Goal: Information Seeking & Learning: Learn about a topic

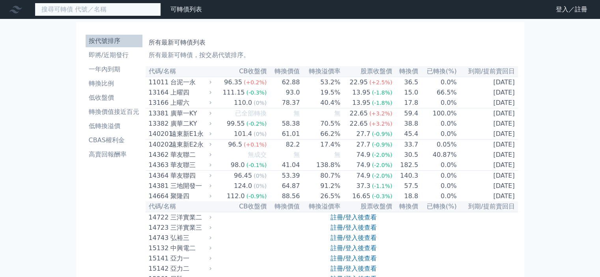
click at [103, 10] on input at bounding box center [98, 9] width 126 height 13
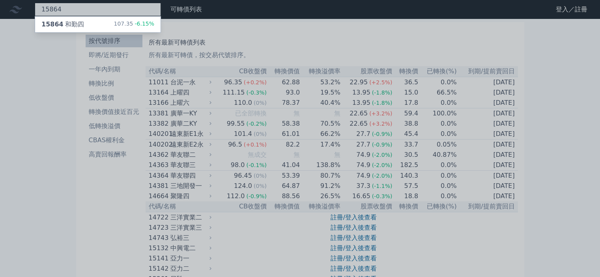
type input "15864"
click at [119, 6] on div at bounding box center [300, 138] width 600 height 277
click at [124, 7] on div "15864 15864 和勤四 107.35 -6.15%" at bounding box center [98, 9] width 126 height 13
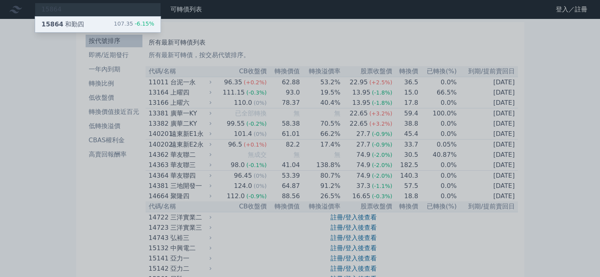
click at [99, 23] on div "15864 和勤四 107.35 -6.15%" at bounding box center [98, 25] width 126 height 16
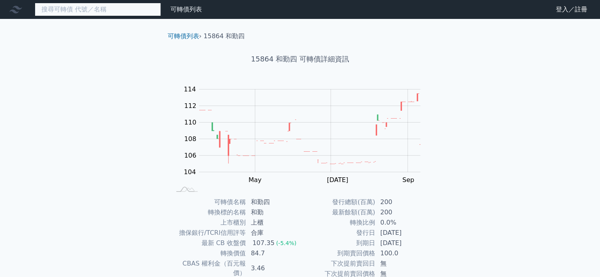
click at [120, 6] on input at bounding box center [98, 9] width 126 height 13
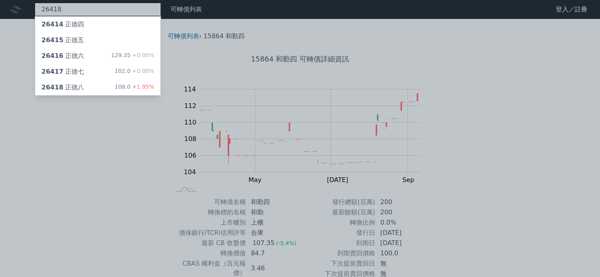
type input "26418"
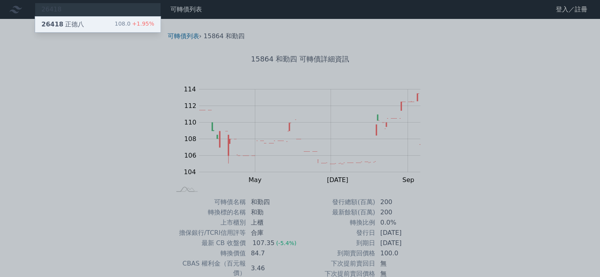
click at [119, 18] on div "26418 正德八 108.0 +1.95%" at bounding box center [98, 25] width 126 height 16
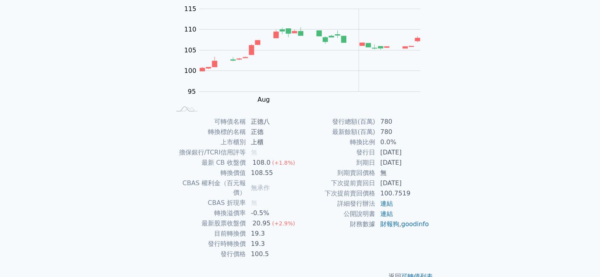
scroll to position [88, 0]
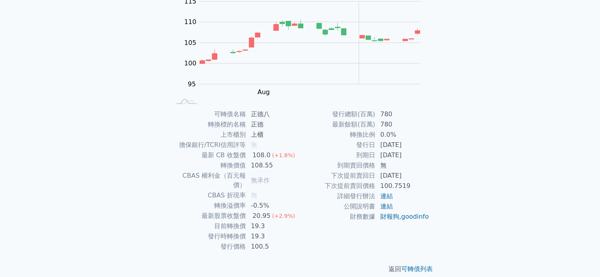
click at [118, 129] on div "可轉債列表 財務數據 可轉債列表 財務數據 登入／註冊 登入／註冊 可轉債列表 › 26418 正德八 26418 正德八 可轉債詳細資訊 Zoom Out …" at bounding box center [300, 99] width 600 height 375
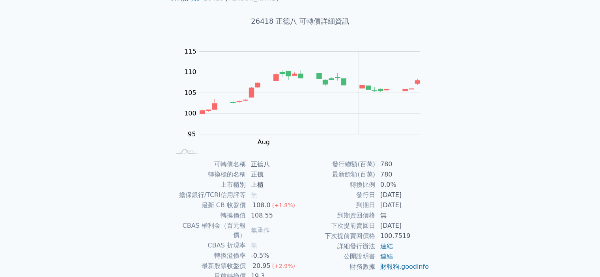
scroll to position [0, 0]
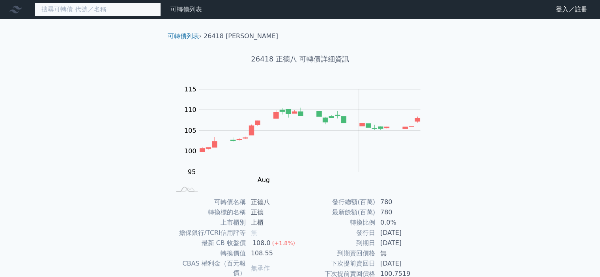
click at [73, 6] on input at bounding box center [98, 9] width 126 height 13
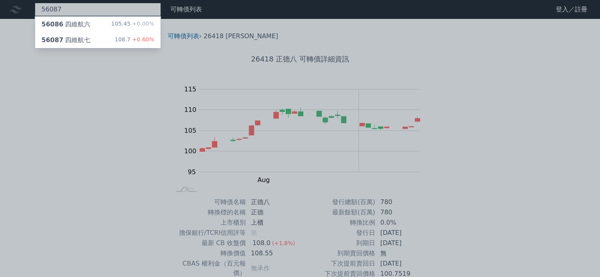
type input "56087"
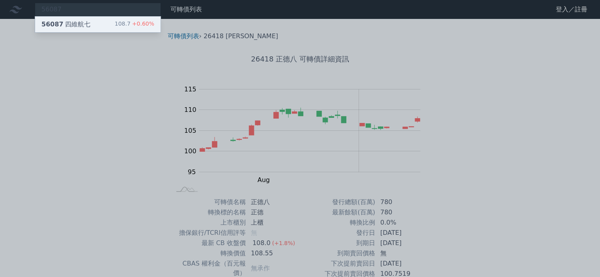
click at [78, 19] on div "56087 四維航七 108.7 +0.60%" at bounding box center [98, 25] width 126 height 16
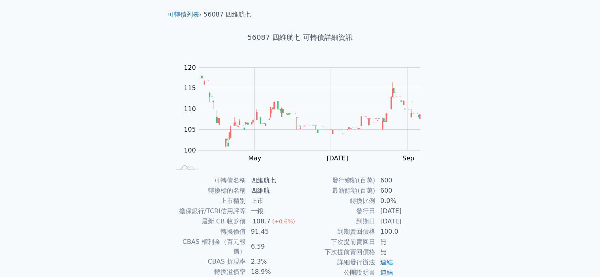
scroll to position [88, 0]
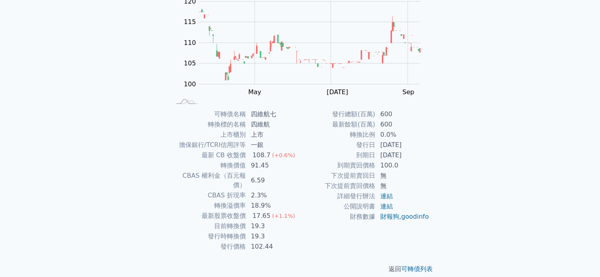
drag, startPoint x: 171, startPoint y: 161, endPoint x: 181, endPoint y: 139, distance: 24.4
click at [171, 161] on td "轉換價值" at bounding box center [208, 166] width 75 height 10
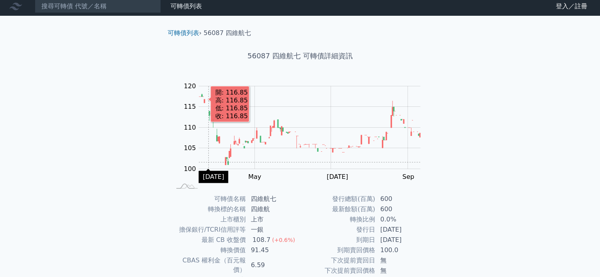
scroll to position [0, 0]
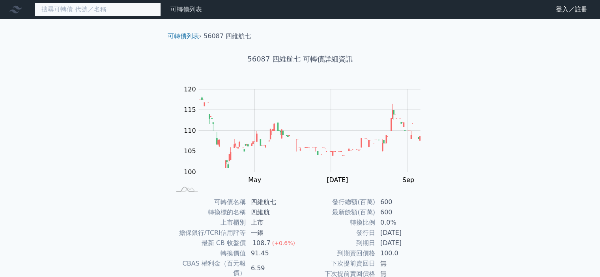
click at [91, 9] on input at bounding box center [98, 9] width 126 height 13
type input "2464"
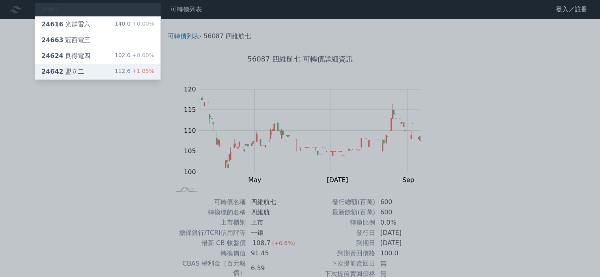
click at [63, 67] on div "24642 盟立二" at bounding box center [62, 71] width 43 height 9
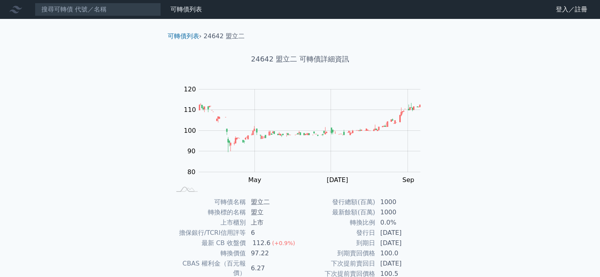
drag, startPoint x: 42, startPoint y: 136, endPoint x: 62, endPoint y: 146, distance: 22.4
click at [43, 136] on div "可轉債列表 財務數據 可轉債列表 財務數據 登入／註冊 登入／註冊 可轉債列表 › 24642 盟立二 24642 盟立二 可轉債詳細資訊 Zoom Out …" at bounding box center [300, 187] width 600 height 375
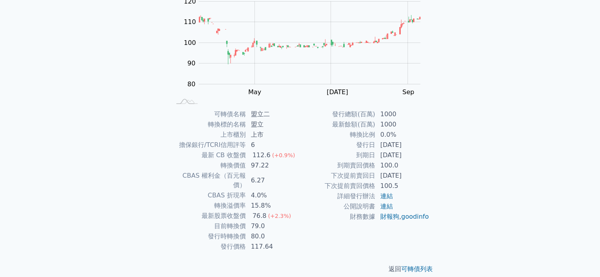
drag, startPoint x: 581, startPoint y: 112, endPoint x: 547, endPoint y: 42, distance: 77.1
click at [580, 111] on div "可轉債列表 財務數據 可轉債列表 財務數據 登入／註冊 登入／註冊 可轉債列表 › 24642 盟立二 24642 盟立二 可轉債詳細資訊 Zoom Out …" at bounding box center [300, 99] width 600 height 375
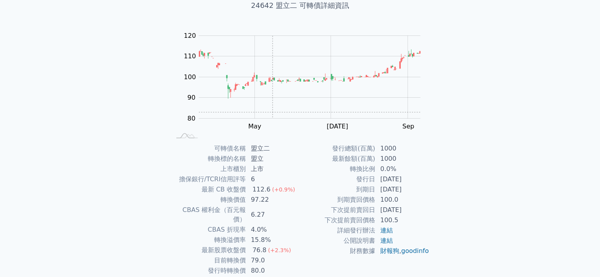
scroll to position [0, 0]
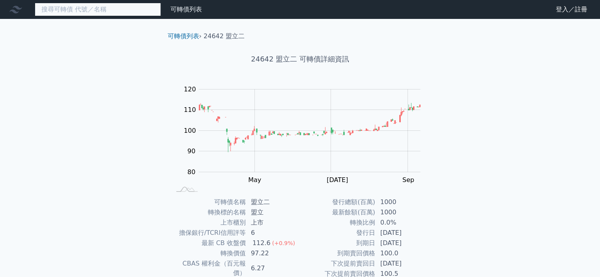
click at [110, 11] on input at bounding box center [98, 9] width 126 height 13
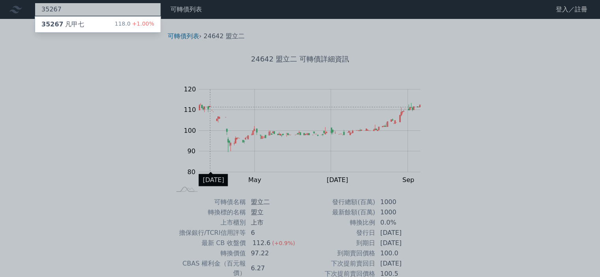
type input "35267"
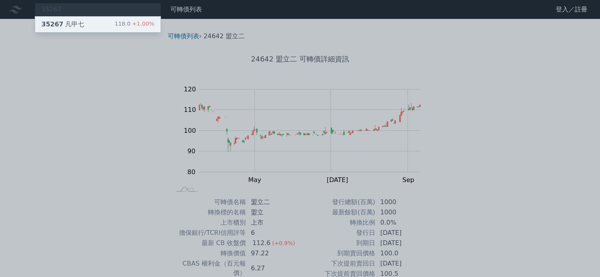
click at [114, 23] on div "35267 凡甲七 118.0 +1.00%" at bounding box center [98, 25] width 126 height 16
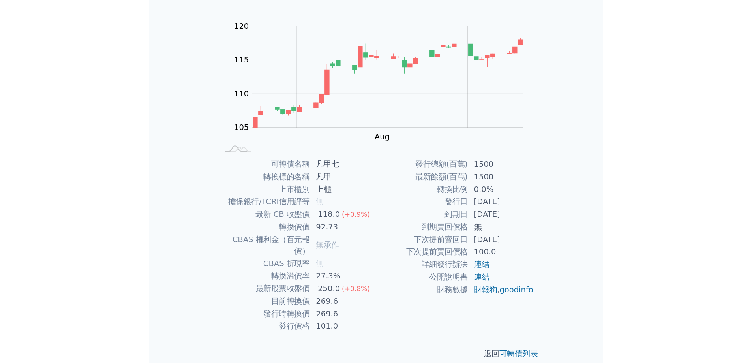
scroll to position [3, 0]
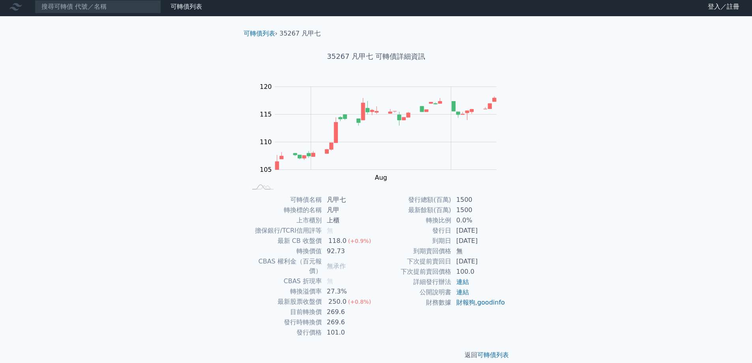
drag, startPoint x: 182, startPoint y: 94, endPoint x: 146, endPoint y: 56, distance: 51.9
click at [181, 94] on div "可轉債列表 財務數據 可轉債列表 財務數據 登入／註冊 登入／註冊 可轉債列表 › 35267 凡甲七 35267 凡甲七 可轉債詳細資訊 Zoom Out …" at bounding box center [376, 184] width 752 height 375
click at [100, 9] on input at bounding box center [98, 6] width 126 height 13
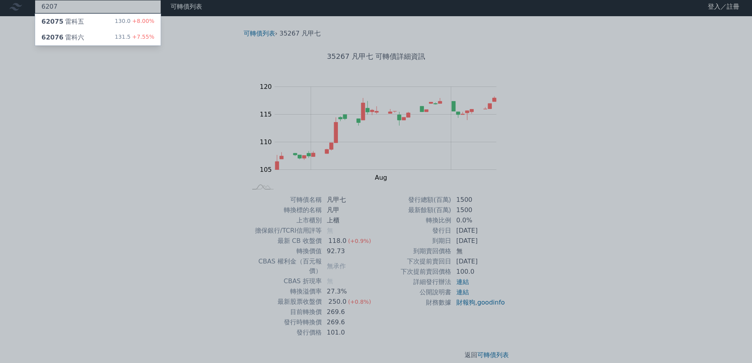
type input "6207"
click at [52, 42] on div "62076 雷科六 131.5 +7.55%" at bounding box center [98, 38] width 126 height 16
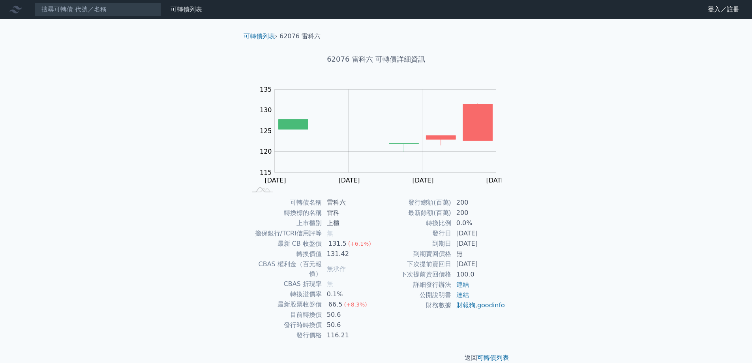
drag, startPoint x: 109, startPoint y: 184, endPoint x: 119, endPoint y: 179, distance: 11.1
click at [109, 184] on div "可轉債列表 財務數據 可轉債列表 財務數據 登入／註冊 登入／註冊 可轉債列表 › 62076 雷科六 62076 雷科六 可轉債詳細資訊 Zoom Out …" at bounding box center [376, 187] width 752 height 375
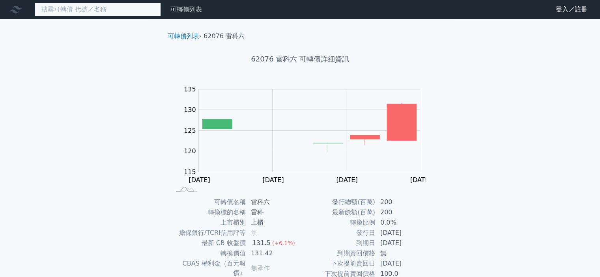
click at [81, 14] on input at bounding box center [98, 9] width 126 height 13
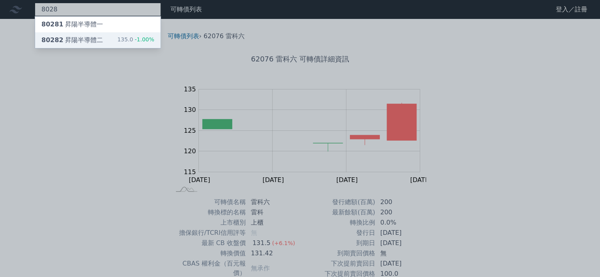
type input "8028"
click at [120, 41] on div "135.0 -1.00%" at bounding box center [135, 40] width 37 height 9
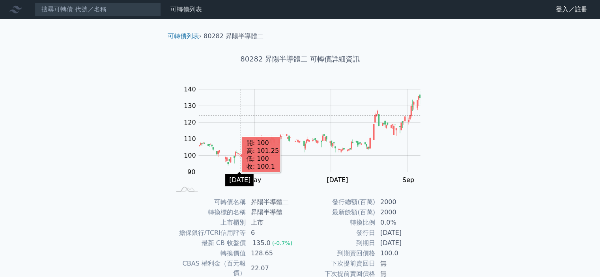
scroll to position [88, 0]
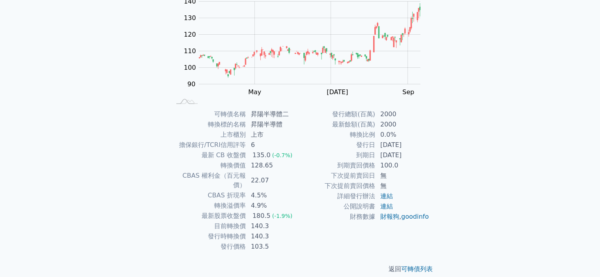
drag, startPoint x: 254, startPoint y: 197, endPoint x: 261, endPoint y: 200, distance: 7.6
click at [255, 201] on td "4.9%" at bounding box center [273, 206] width 54 height 10
drag, startPoint x: 270, startPoint y: 217, endPoint x: 259, endPoint y: 216, distance: 11.5
click at [249, 221] on td "140.3" at bounding box center [273, 226] width 54 height 10
click at [268, 212] on div "180.5" at bounding box center [261, 216] width 21 height 9
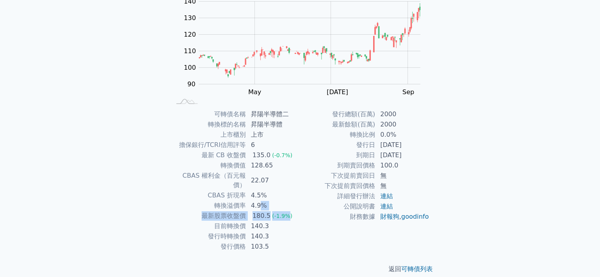
drag, startPoint x: 286, startPoint y: 203, endPoint x: 262, endPoint y: 201, distance: 23.8
click at [262, 211] on td "180.5 (-1.9%)" at bounding box center [273, 216] width 54 height 10
click at [302, 219] on td "財務數據" at bounding box center [337, 217] width 75 height 10
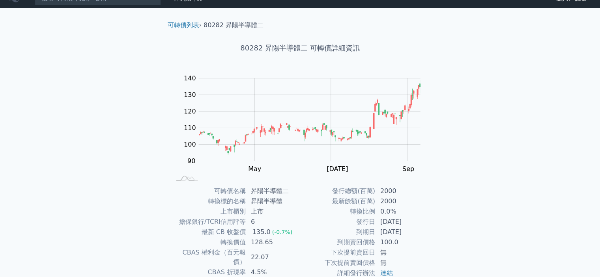
scroll to position [0, 0]
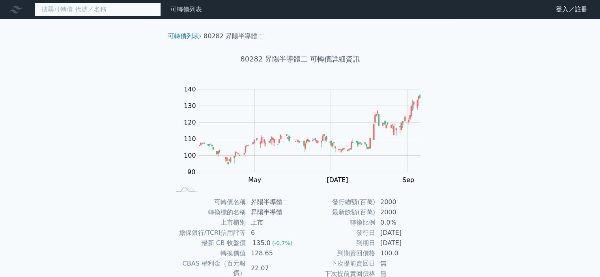
click at [102, 7] on input at bounding box center [98, 9] width 126 height 13
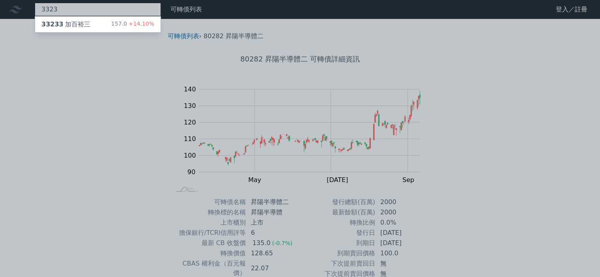
type input "3323"
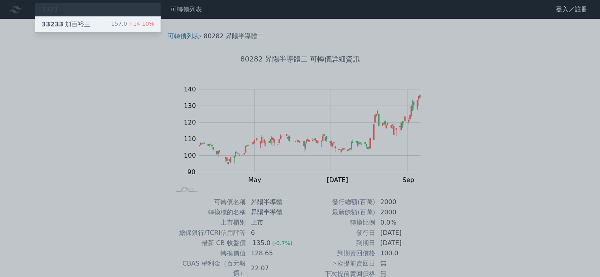
click at [78, 23] on div "33233 [PERSON_NAME]" at bounding box center [65, 24] width 49 height 9
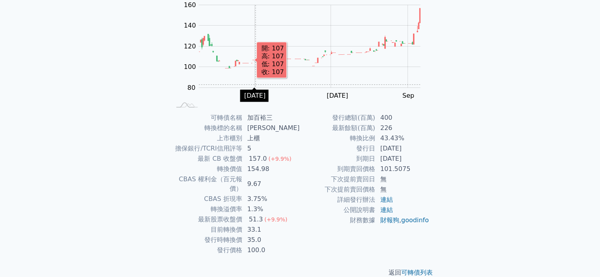
scroll to position [88, 0]
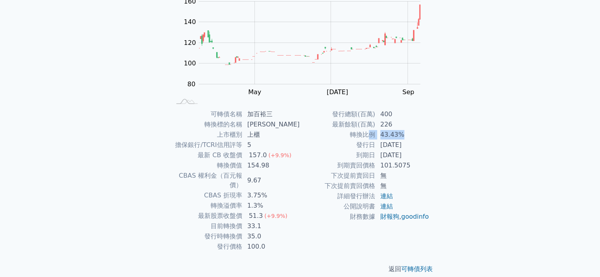
drag, startPoint x: 404, startPoint y: 135, endPoint x: 372, endPoint y: 134, distance: 32.0
click at [372, 132] on tr "轉換比例 43.43%" at bounding box center [364, 135] width 129 height 10
drag, startPoint x: 371, startPoint y: 180, endPoint x: 320, endPoint y: 192, distance: 52.1
click at [369, 180] on td "下次提前賣回日" at bounding box center [337, 176] width 75 height 10
click at [258, 221] on td "33.1" at bounding box center [272, 226] width 58 height 10
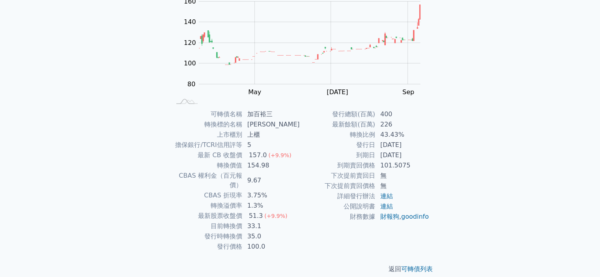
click at [338, 217] on td "財務數據" at bounding box center [337, 217] width 75 height 10
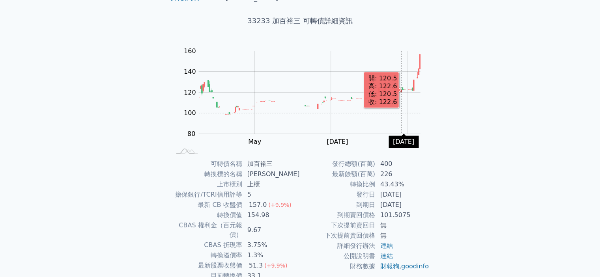
scroll to position [0, 0]
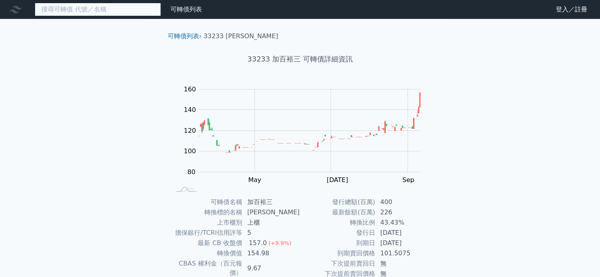
click at [109, 7] on input at bounding box center [98, 9] width 126 height 13
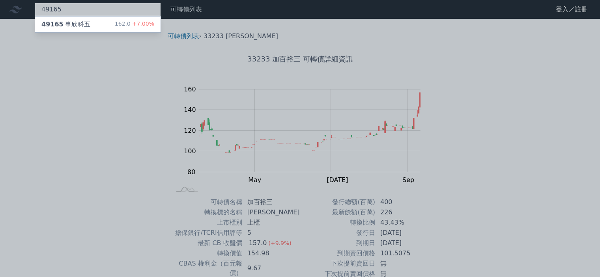
type input "49165"
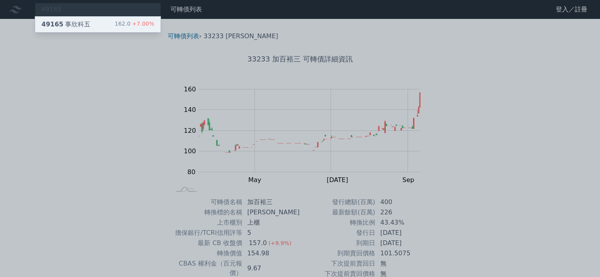
click at [92, 18] on div "49165 事欣科五 162.0 +7.00%" at bounding box center [98, 25] width 126 height 16
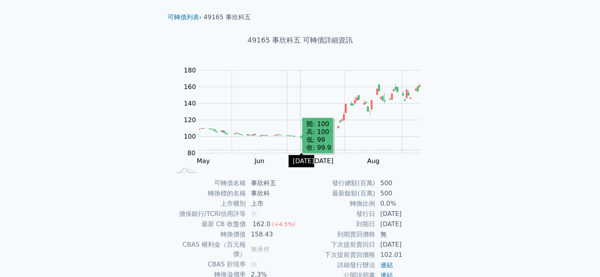
scroll to position [88, 0]
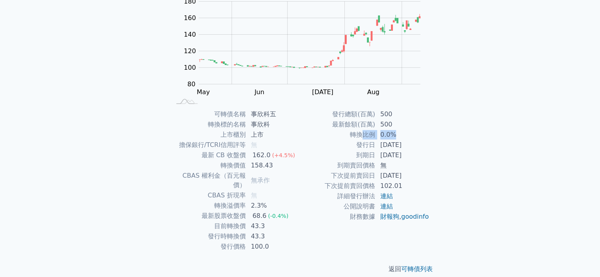
drag, startPoint x: 399, startPoint y: 139, endPoint x: 365, endPoint y: 138, distance: 33.2
click at [365, 137] on tr "轉換比例 0.0%" at bounding box center [364, 135] width 129 height 10
click at [309, 204] on tbody "發行總額(百萬) 500 最新餘額(百萬) 500 轉換比例 0.0% 發行日 [DATE] 到期日 [DATE] 到期賣回價格 無 下次提前賣回日 [DAT…" at bounding box center [364, 165] width 129 height 113
drag, startPoint x: 268, startPoint y: 217, endPoint x: 246, endPoint y: 219, distance: 21.4
click at [247, 221] on td "43.3" at bounding box center [273, 226] width 54 height 10
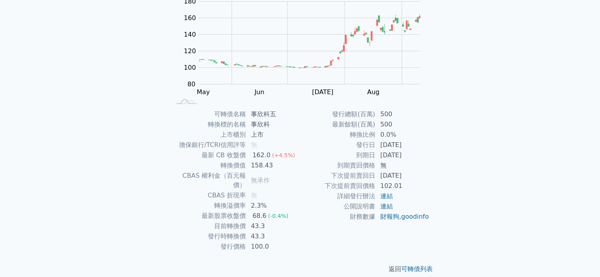
drag, startPoint x: 307, startPoint y: 254, endPoint x: 322, endPoint y: 241, distance: 19.0
click at [308, 252] on div "返回 可轉債列表" at bounding box center [300, 269] width 278 height 35
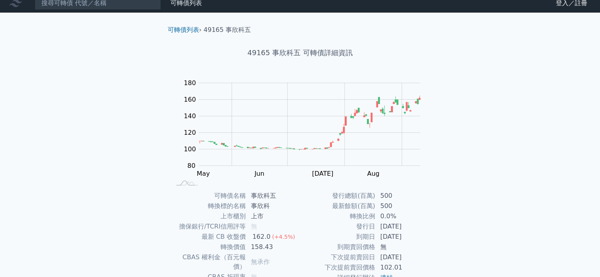
scroll to position [0, 0]
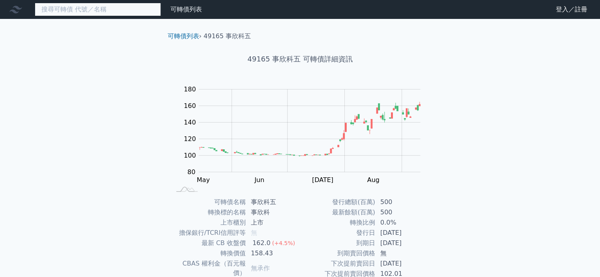
click at [101, 14] on input at bounding box center [98, 9] width 126 height 13
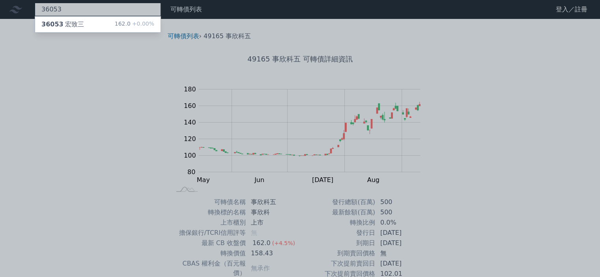
type input "36053"
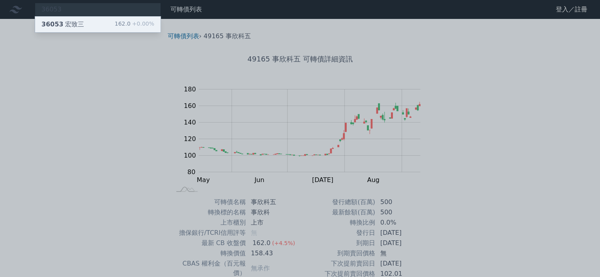
click at [93, 17] on div "36053 宏致三 162.0 +0.00%" at bounding box center [98, 25] width 126 height 16
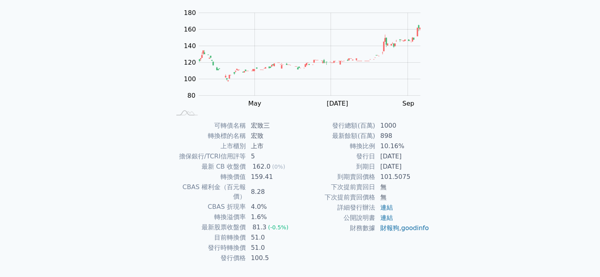
scroll to position [88, 0]
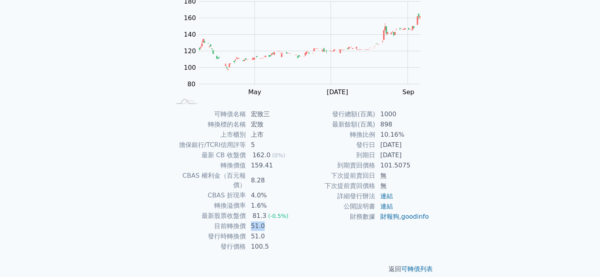
drag, startPoint x: 264, startPoint y: 217, endPoint x: 246, endPoint y: 218, distance: 18.6
click at [246, 221] on tr "目前轉換價 51.0" at bounding box center [235, 226] width 129 height 10
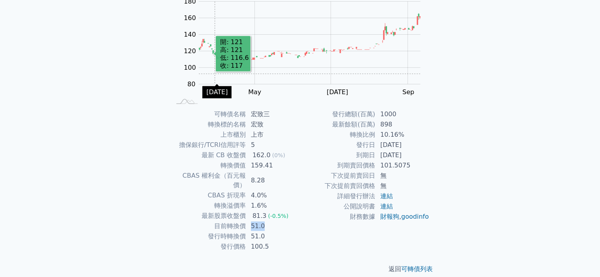
scroll to position [0, 0]
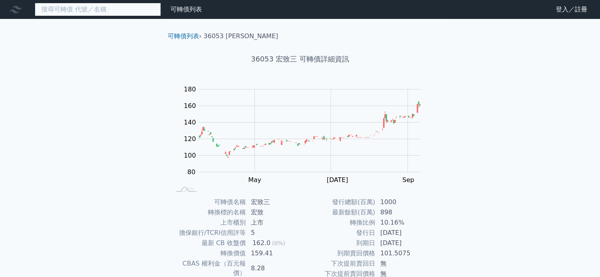
click at [122, 6] on input at bounding box center [98, 9] width 126 height 13
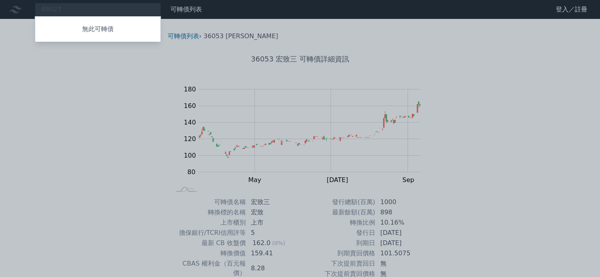
click at [47, 7] on div at bounding box center [300, 138] width 600 height 277
click at [47, 7] on div "88027 無此可轉債" at bounding box center [98, 9] width 126 height 13
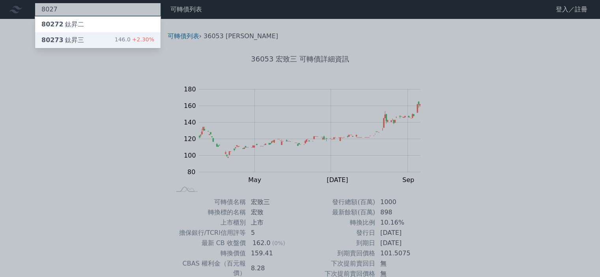
type input "8027"
click at [130, 37] on div "146.0 +2.30%" at bounding box center [134, 40] width 39 height 9
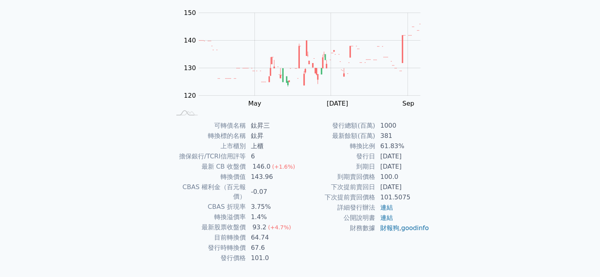
scroll to position [88, 0]
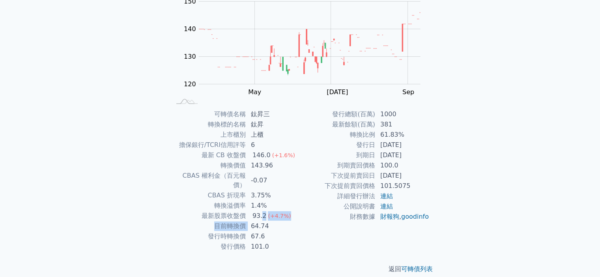
drag, startPoint x: 263, startPoint y: 211, endPoint x: 294, endPoint y: 228, distance: 35.5
click at [247, 213] on tbody "可轉債名稱 鈦昇三 轉換標的名稱 鈦昇 上市櫃別 上櫃 擔保銀行/TCRI信用評等 6 最新 CB 收盤價 146.0 (+1.6%) 轉換價值 143.96…" at bounding box center [235, 180] width 129 height 143
click at [294, 232] on td "67.6" at bounding box center [273, 237] width 54 height 10
drag, startPoint x: 401, startPoint y: 139, endPoint x: 395, endPoint y: 150, distance: 12.5
click at [395, 150] on tbody "發行總額(百萬) 1000 最新餘額(百萬) 381 轉換比例 61.83% 發行日 [DATE] 到期日 [DATE] 到期賣回價格 100.0 下次提前賣…" at bounding box center [364, 165] width 129 height 113
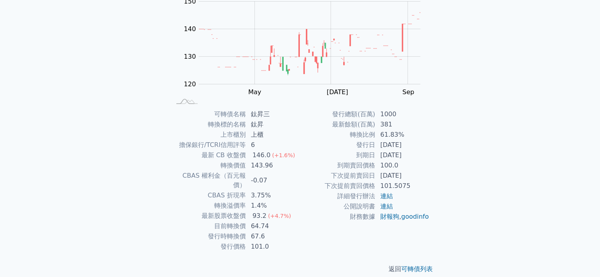
click at [418, 169] on td "100.0" at bounding box center [403, 166] width 54 height 10
